Goal: Check status: Check status

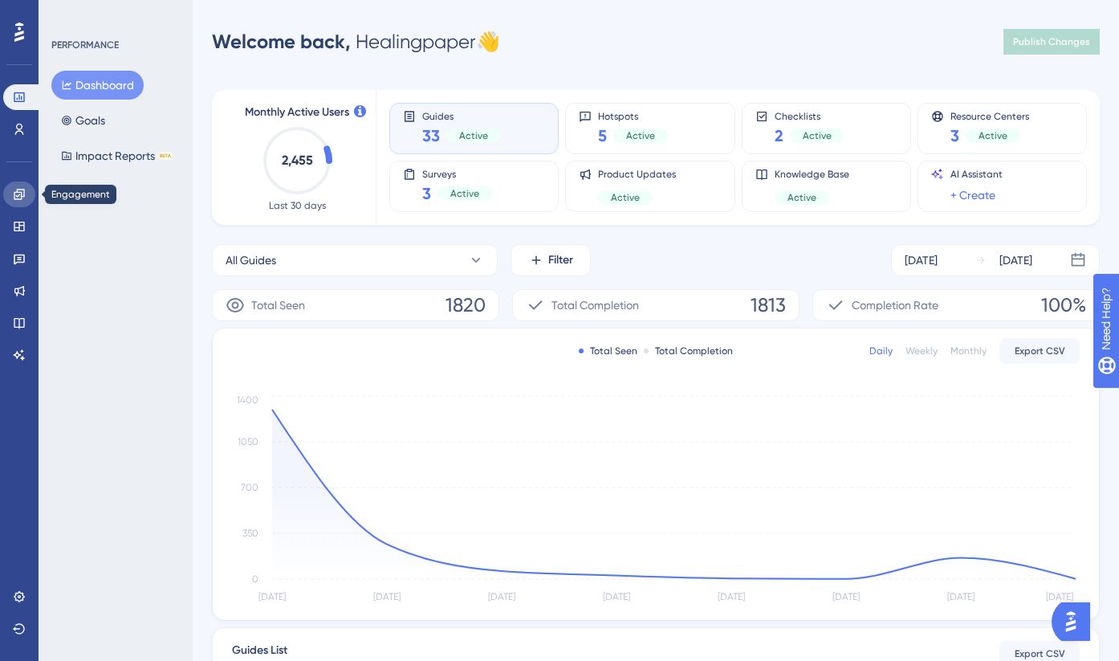
click at [14, 189] on icon at bounding box center [19, 194] width 13 height 13
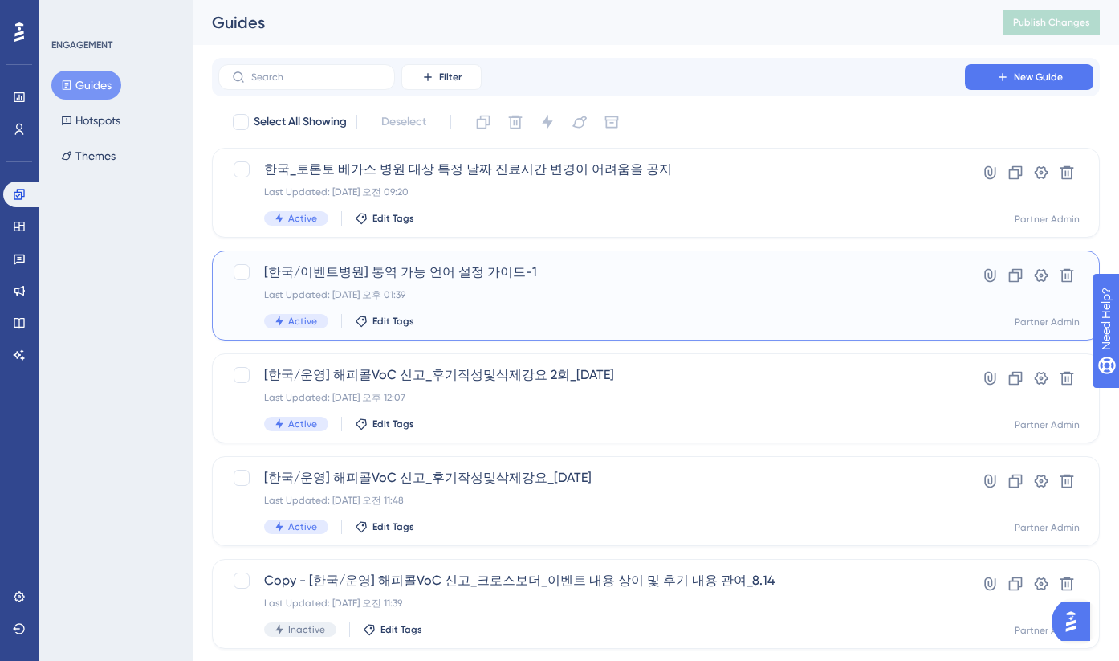
click at [454, 296] on div "Last Updated: [DATE] 오후 01:39" at bounding box center [591, 294] width 655 height 13
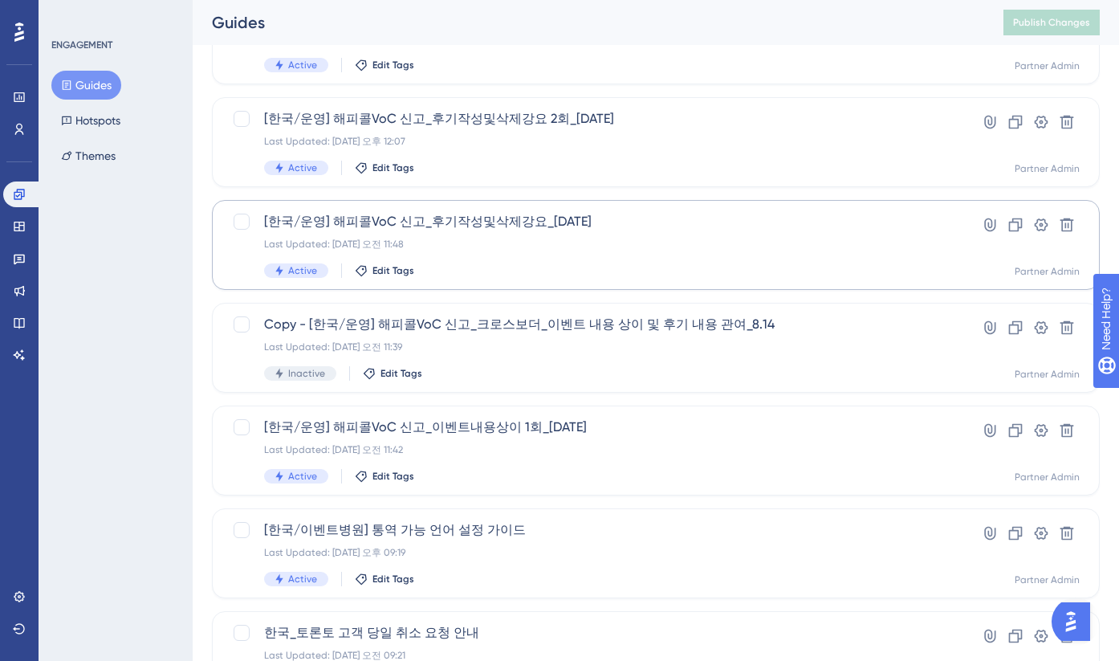
scroll to position [295, 0]
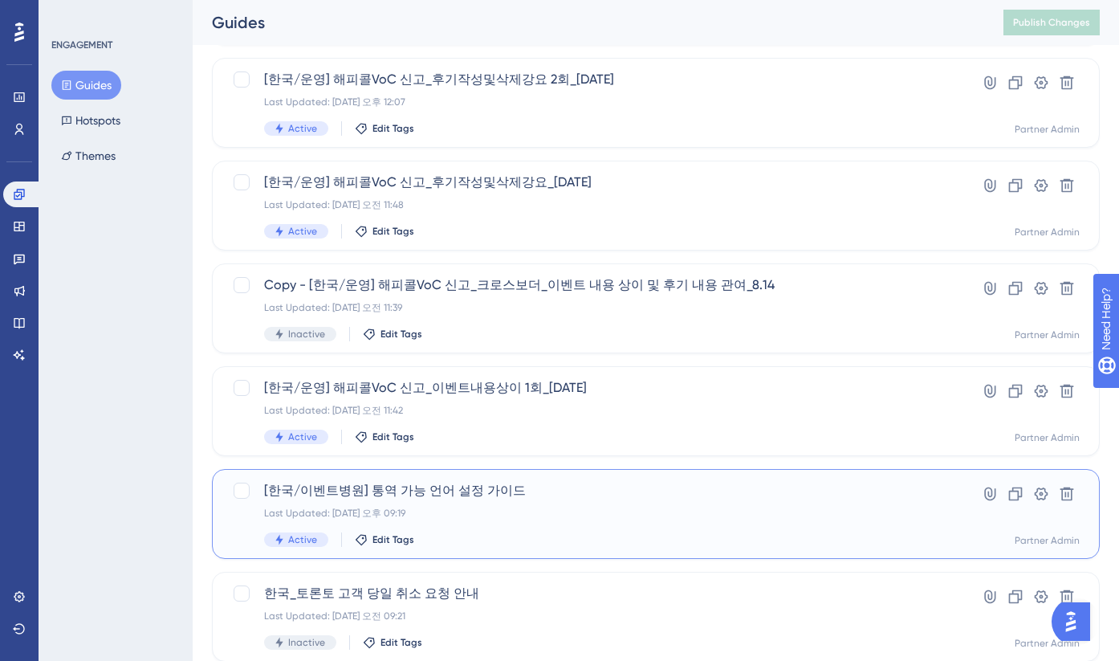
click at [430, 495] on span "[한국/이벤트병원] 통역 가능 언어 설정 가이드" at bounding box center [591, 490] width 655 height 19
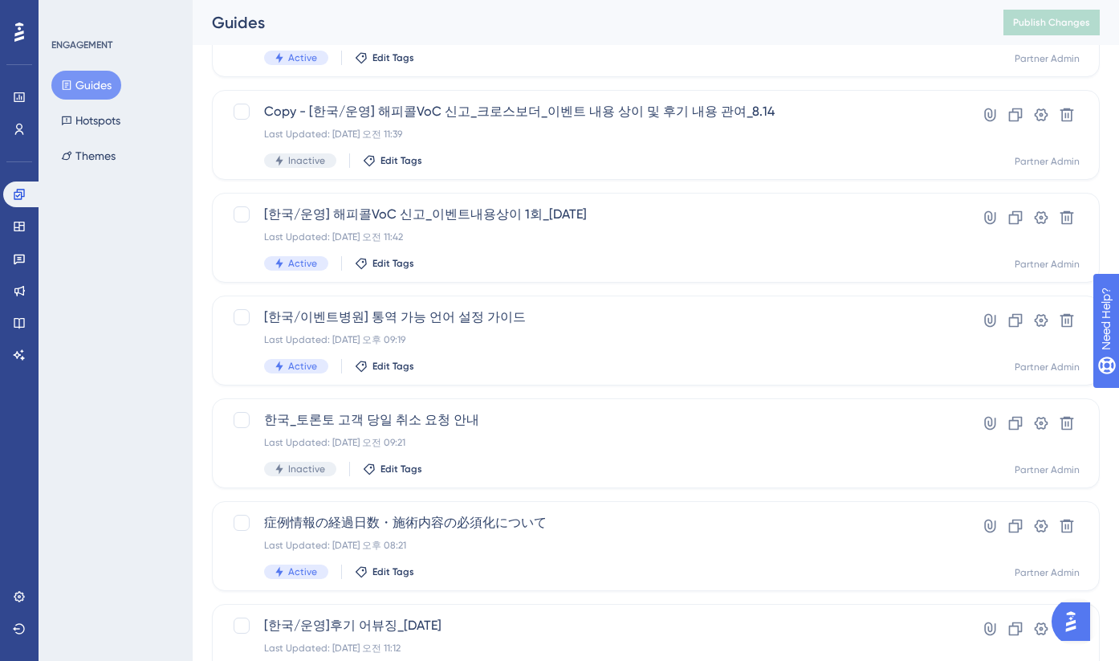
scroll to position [561, 0]
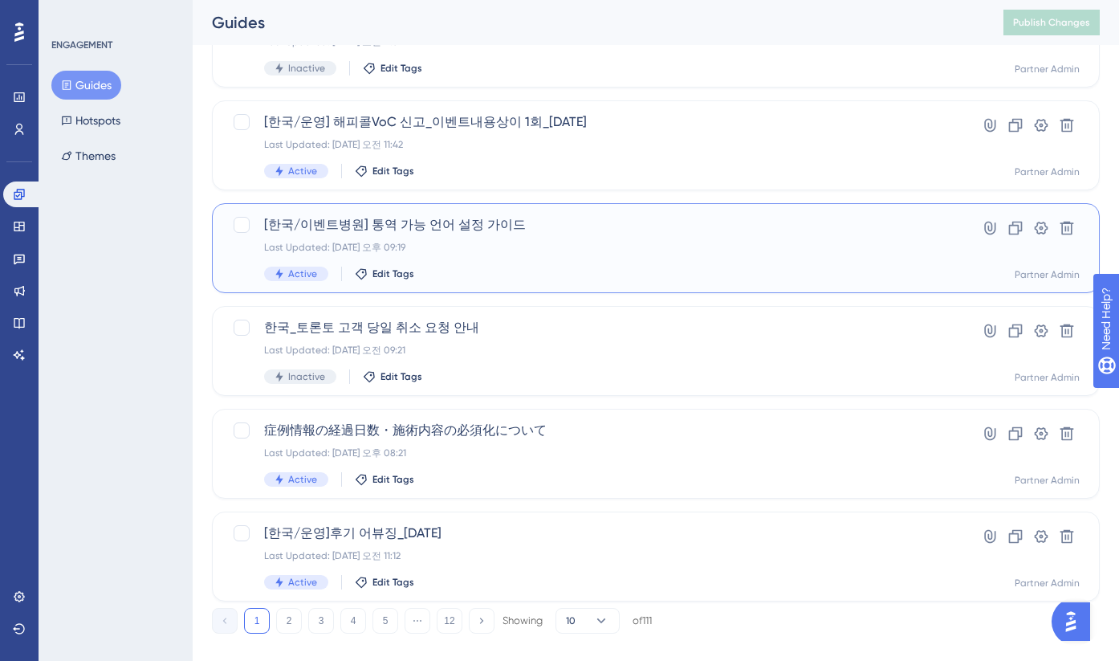
click at [456, 257] on div "[한국/이벤트병원] 통역 가능 언어 설정 가이드 Last Updated: [DATE] 오후 09:19 Active Edit Tags" at bounding box center [591, 248] width 655 height 66
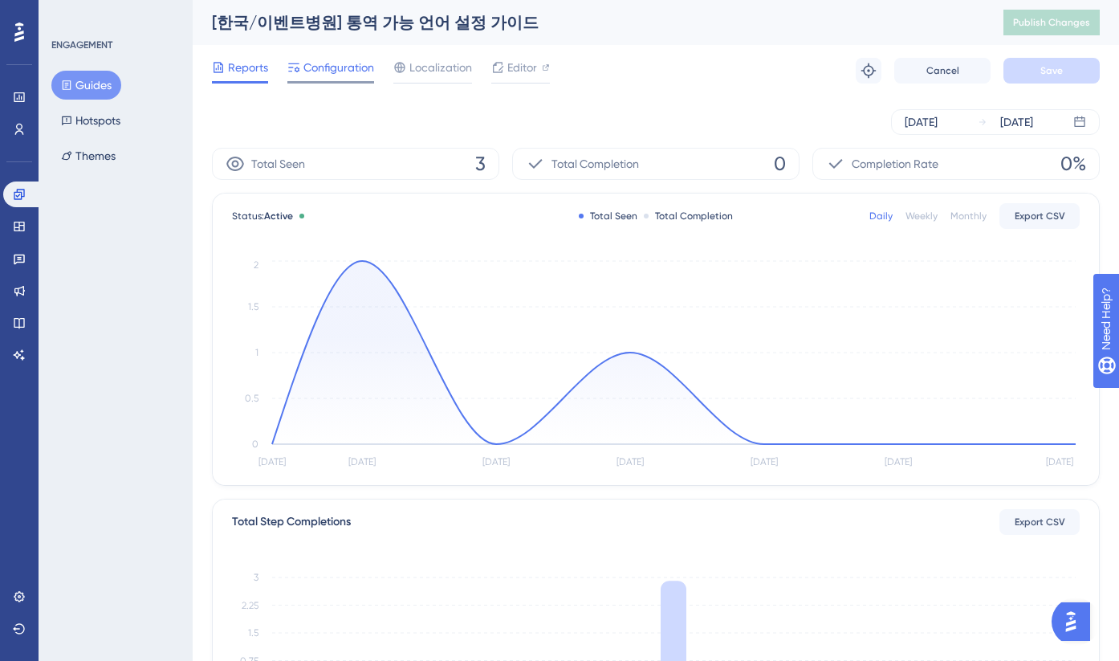
click at [334, 74] on span "Configuration" at bounding box center [339, 67] width 71 height 19
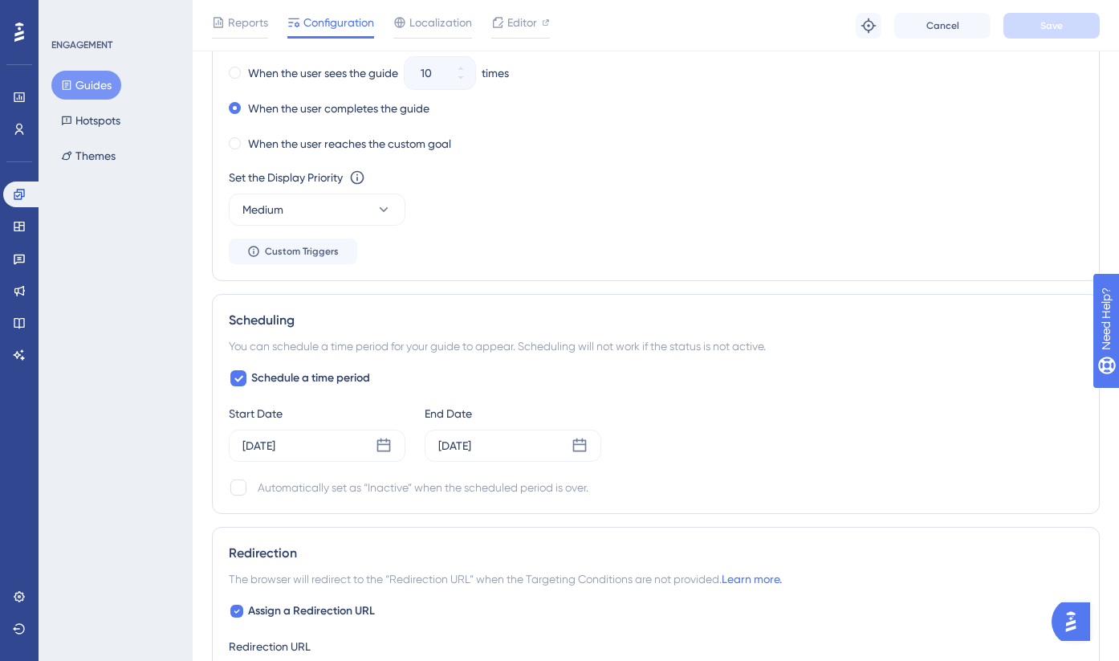
scroll to position [1412, 0]
